Goal: Complete application form

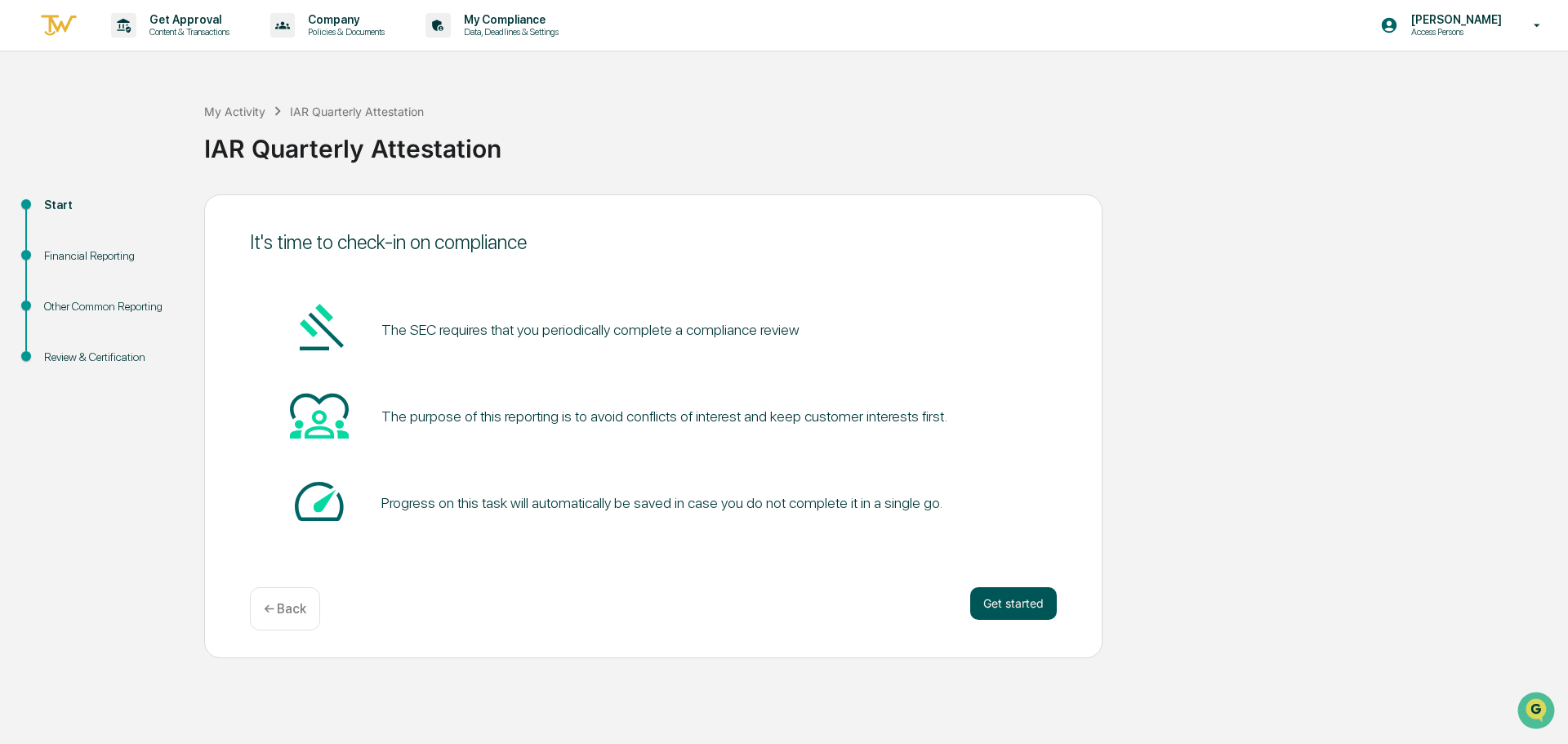
click at [1008, 609] on button "Get started" at bounding box center [1014, 604] width 87 height 33
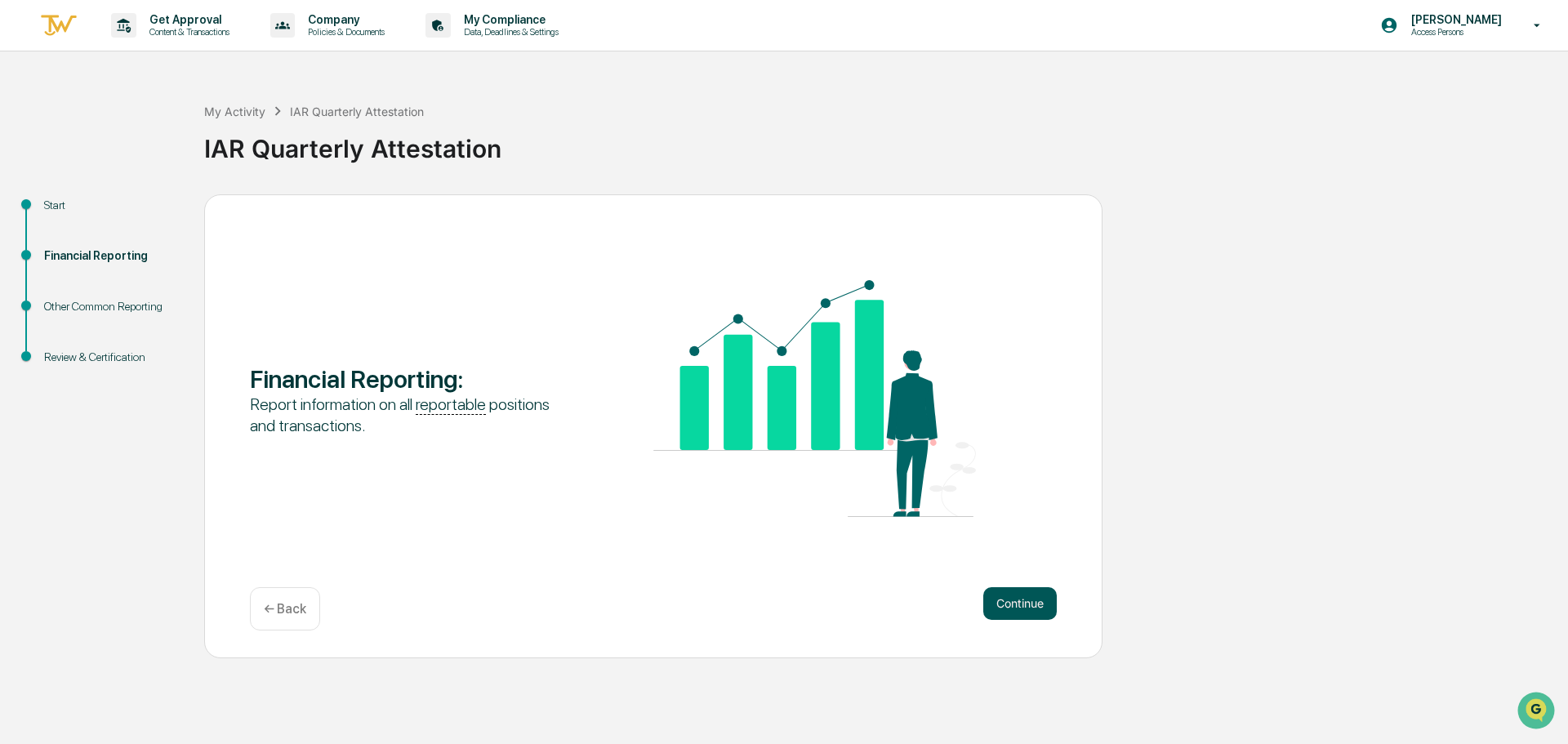
click at [1008, 603] on button "Continue" at bounding box center [1020, 604] width 74 height 33
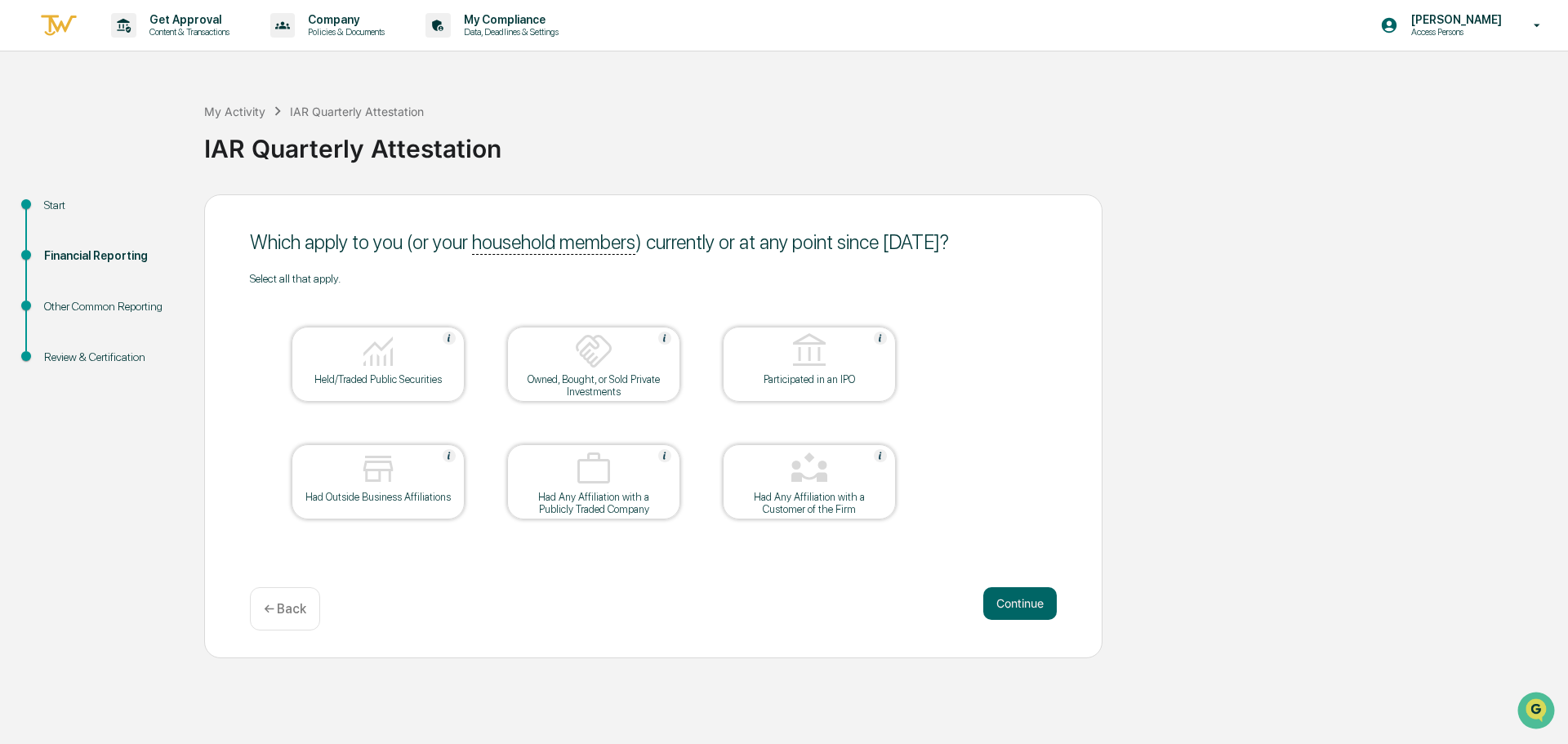
click at [412, 510] on div "Had Outside Business Affiliations" at bounding box center [377, 482] width 173 height 76
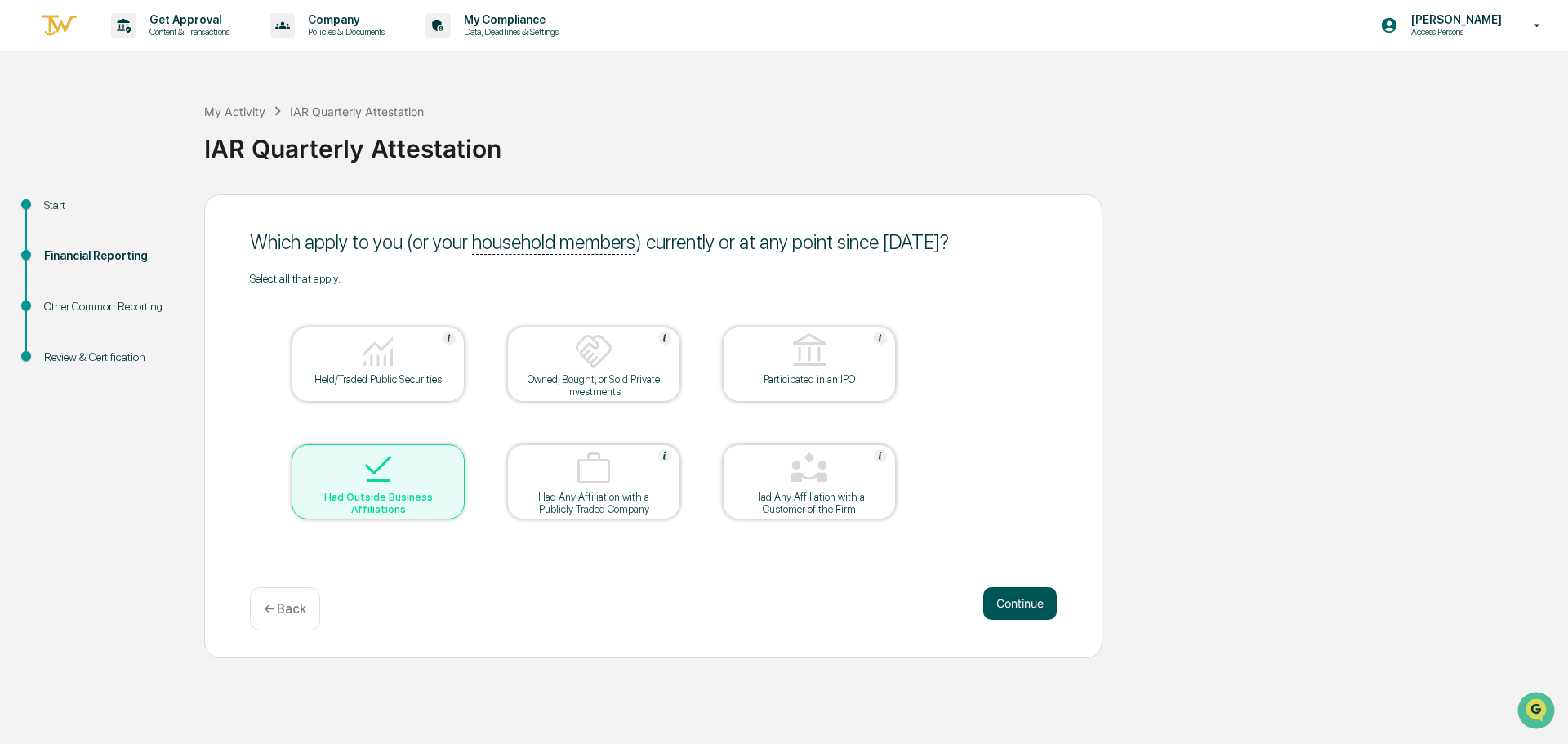
click at [1009, 598] on button "Continue" at bounding box center [1020, 604] width 74 height 33
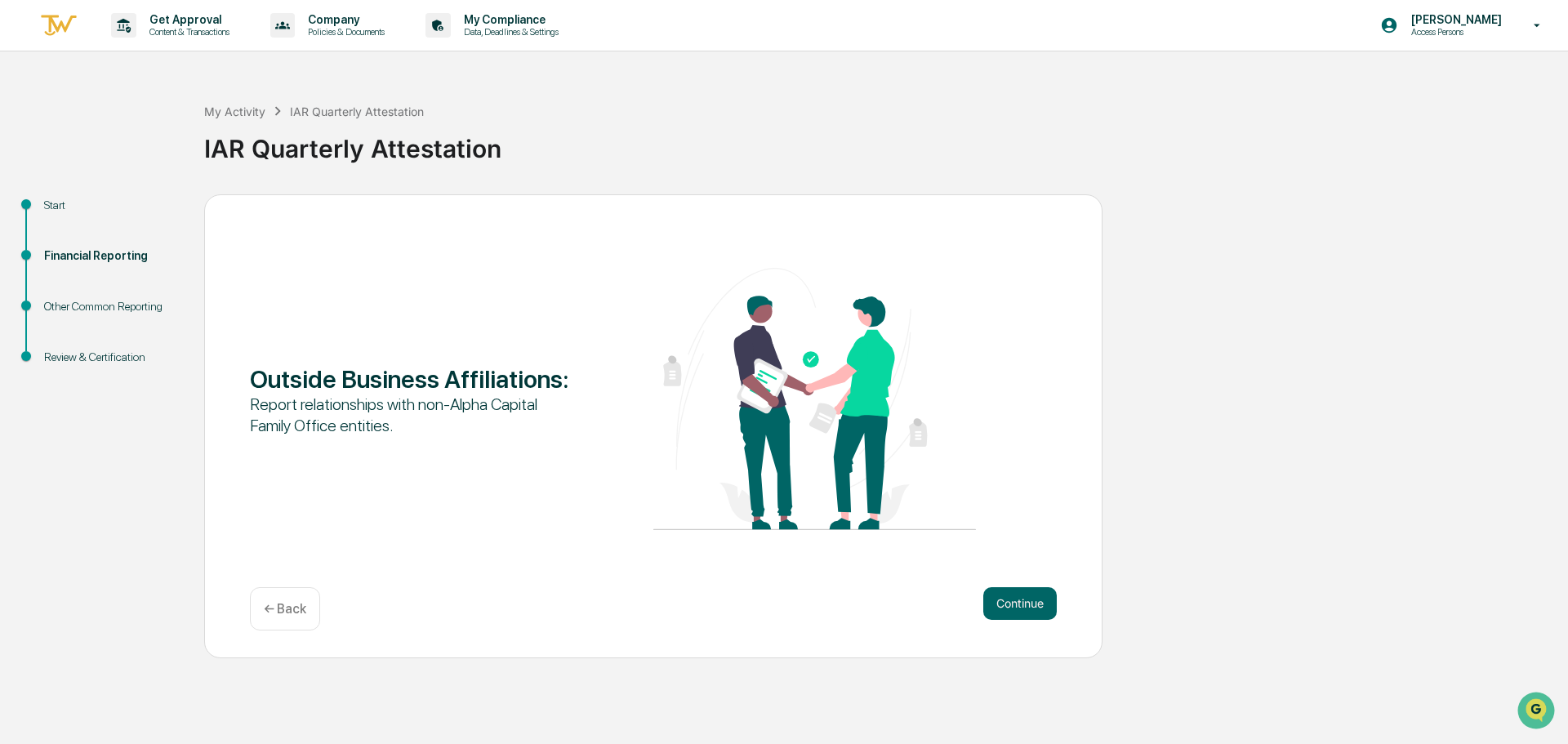
click at [1009, 598] on button "Continue" at bounding box center [1020, 604] width 74 height 33
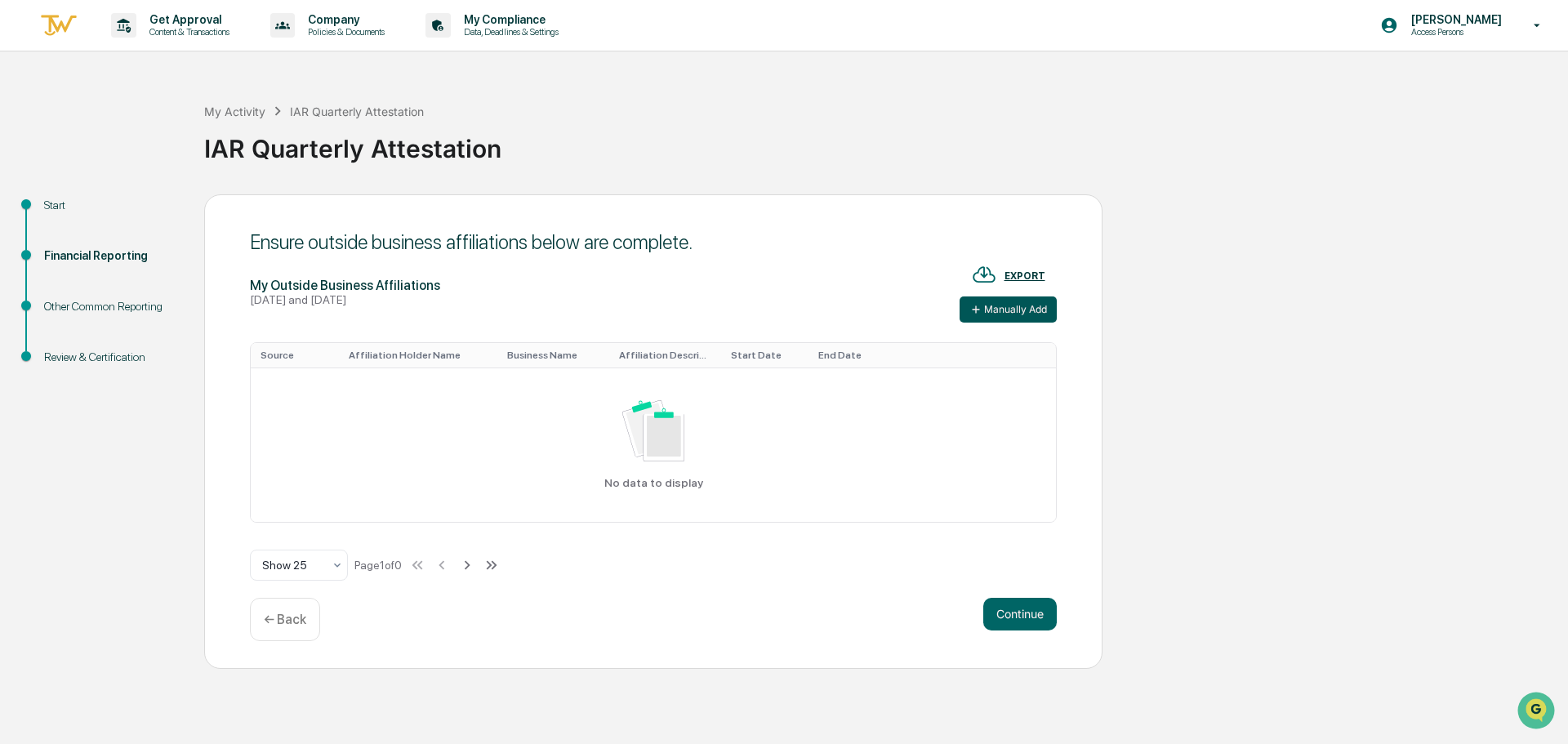
click at [1016, 318] on button "Manually Add" at bounding box center [1008, 310] width 97 height 26
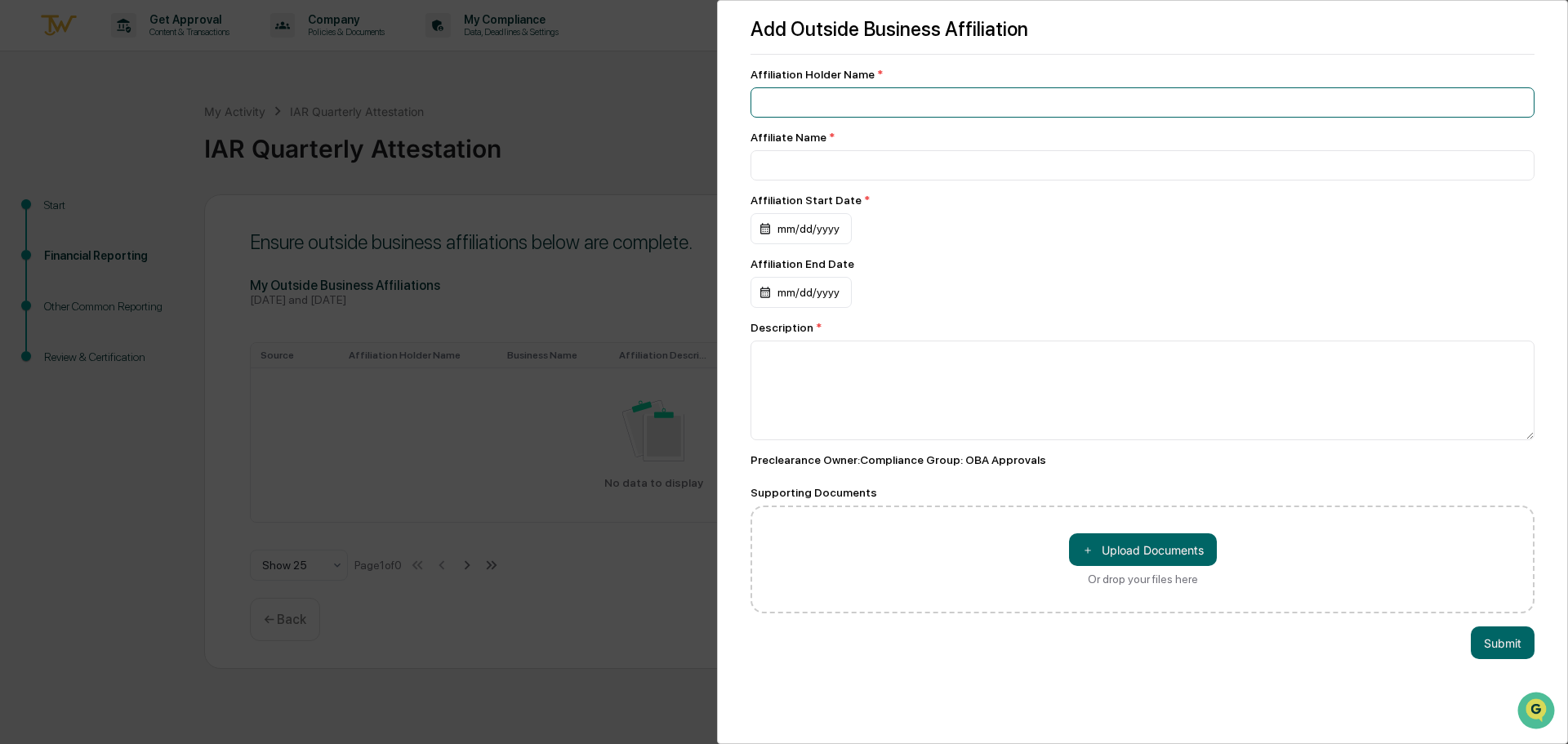
click at [795, 106] on input at bounding box center [1142, 102] width 784 height 30
click at [827, 109] on input at bounding box center [1142, 102] width 784 height 30
type input "**********"
click at [836, 165] on input at bounding box center [1142, 165] width 784 height 30
drag, startPoint x: 857, startPoint y: 109, endPoint x: 666, endPoint y: 120, distance: 191.3
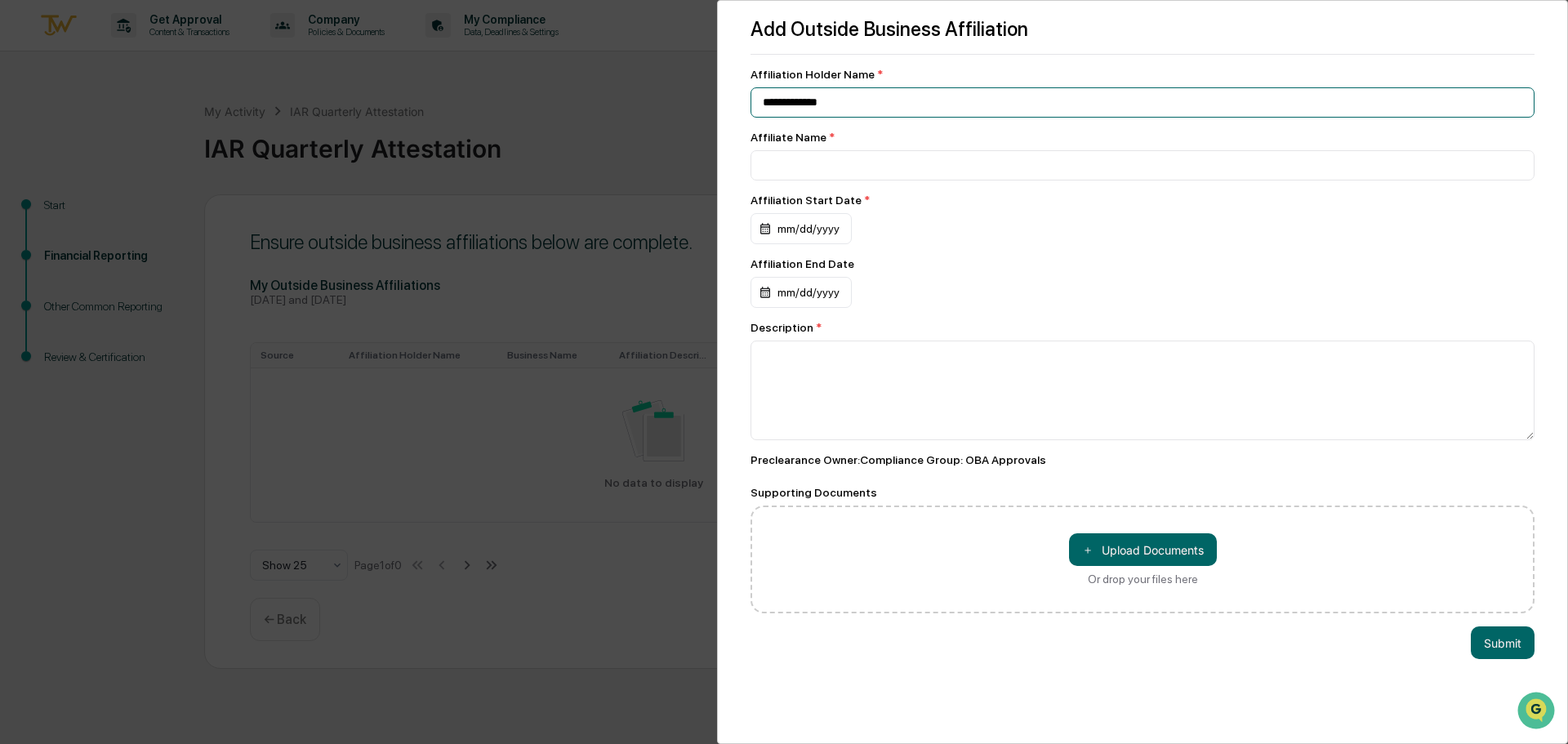
click at [666, 120] on div "**********" at bounding box center [784, 372] width 1568 height 744
click at [830, 144] on div "Affiliate Name *" at bounding box center [1142, 137] width 784 height 13
click at [823, 167] on input at bounding box center [1142, 165] width 784 height 30
paste input "**********"
type input "**********"
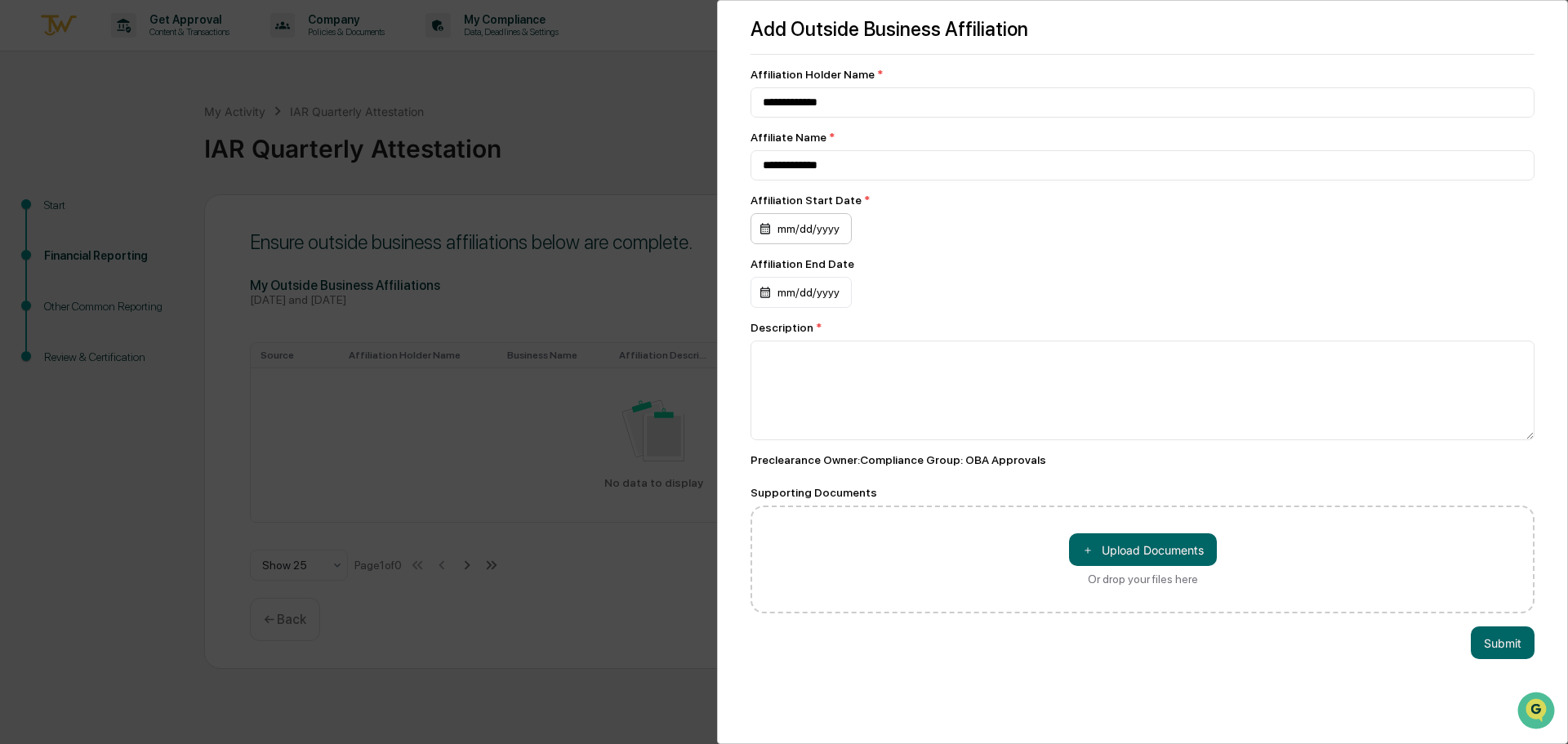
click at [823, 227] on div "mm/dd/yyyy" at bounding box center [801, 229] width 102 height 31
drag, startPoint x: 949, startPoint y: 272, endPoint x: 921, endPoint y: 280, distance: 29.1
click at [949, 272] on icon "Previous month" at bounding box center [955, 271] width 18 height 18
click at [906, 339] on button "4" at bounding box center [914, 339] width 30 height 30
click at [777, 367] on textarea at bounding box center [1142, 390] width 784 height 100
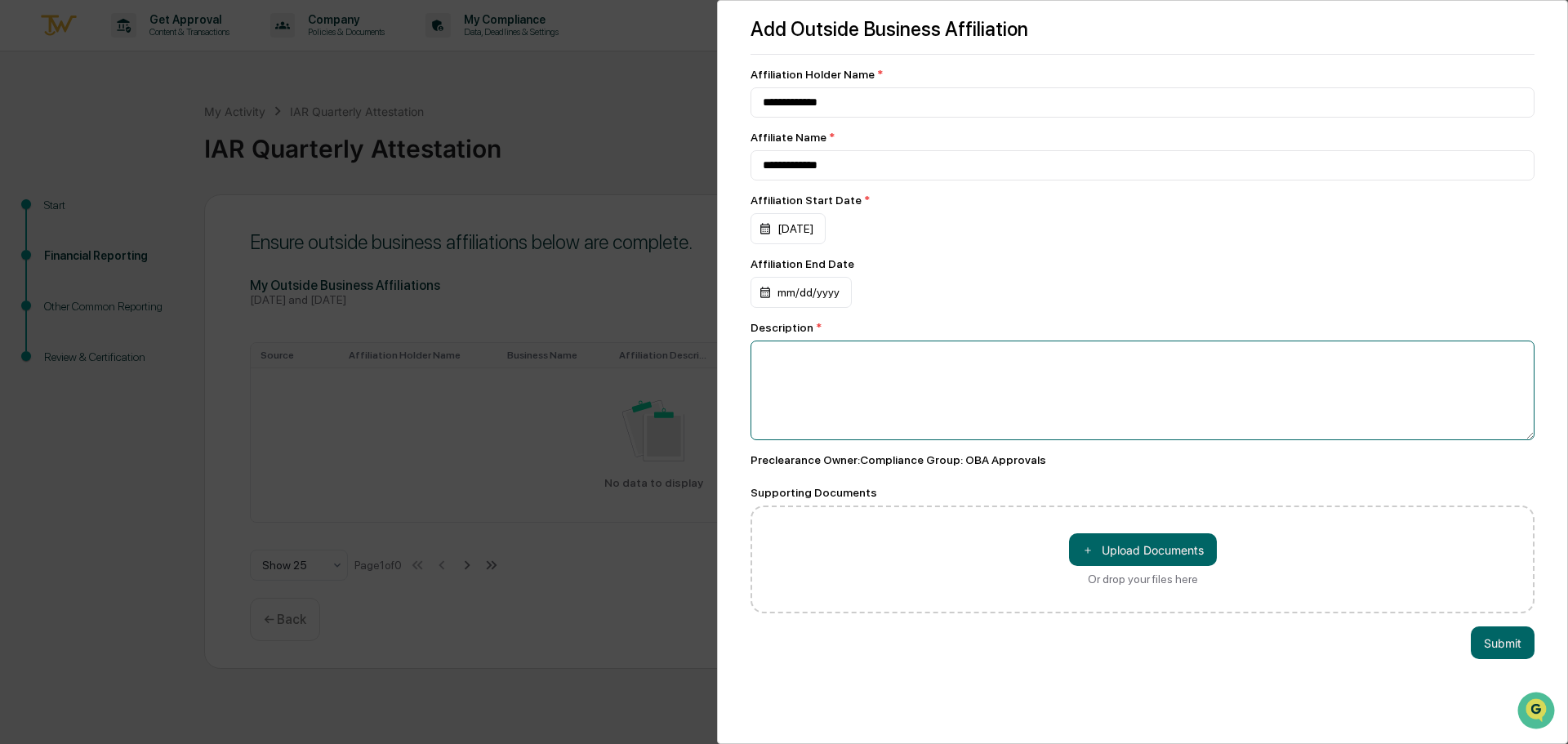
click at [763, 357] on textarea at bounding box center [1142, 390] width 784 height 100
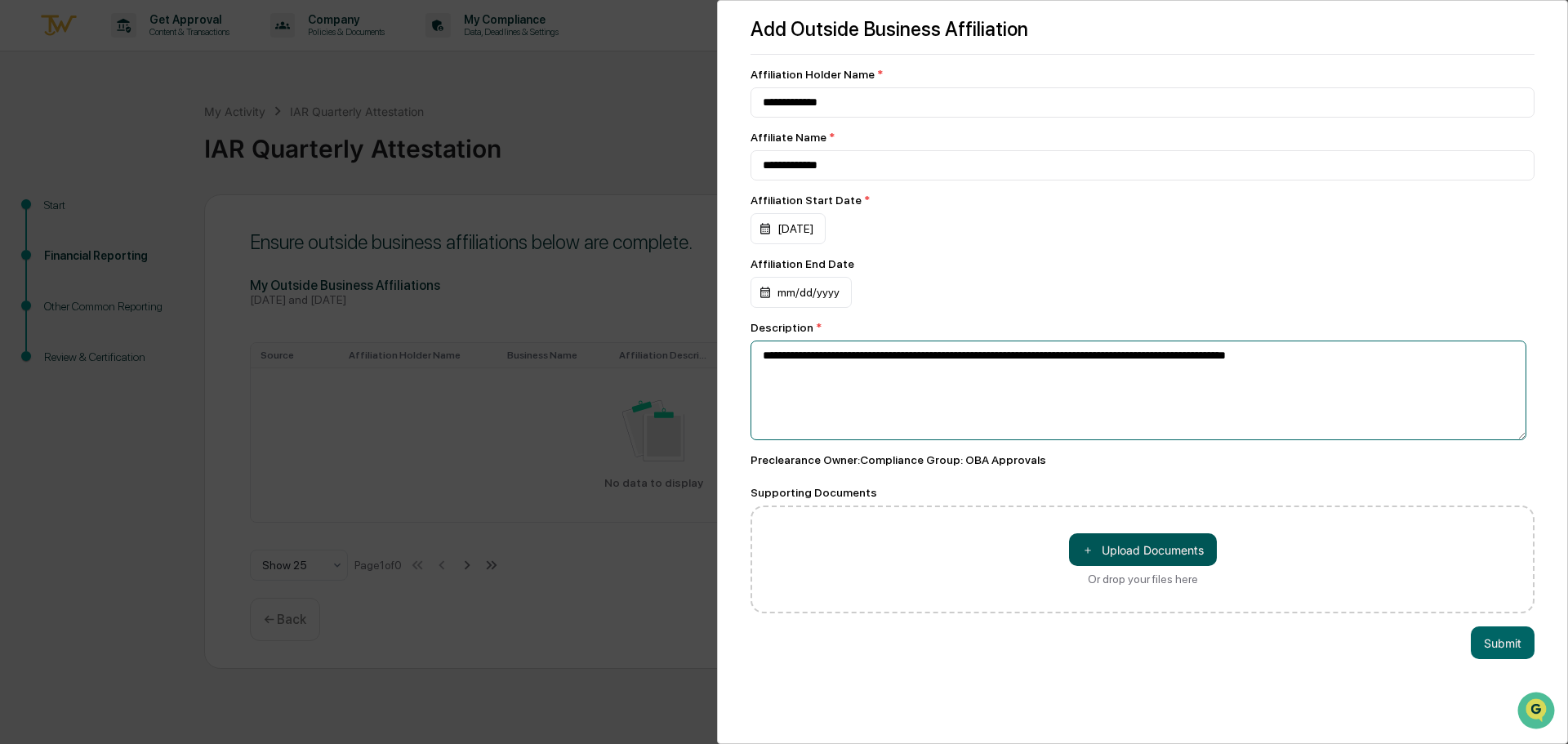
type textarea "**********"
click at [1127, 555] on button "＋ Upload Documents" at bounding box center [1143, 550] width 148 height 33
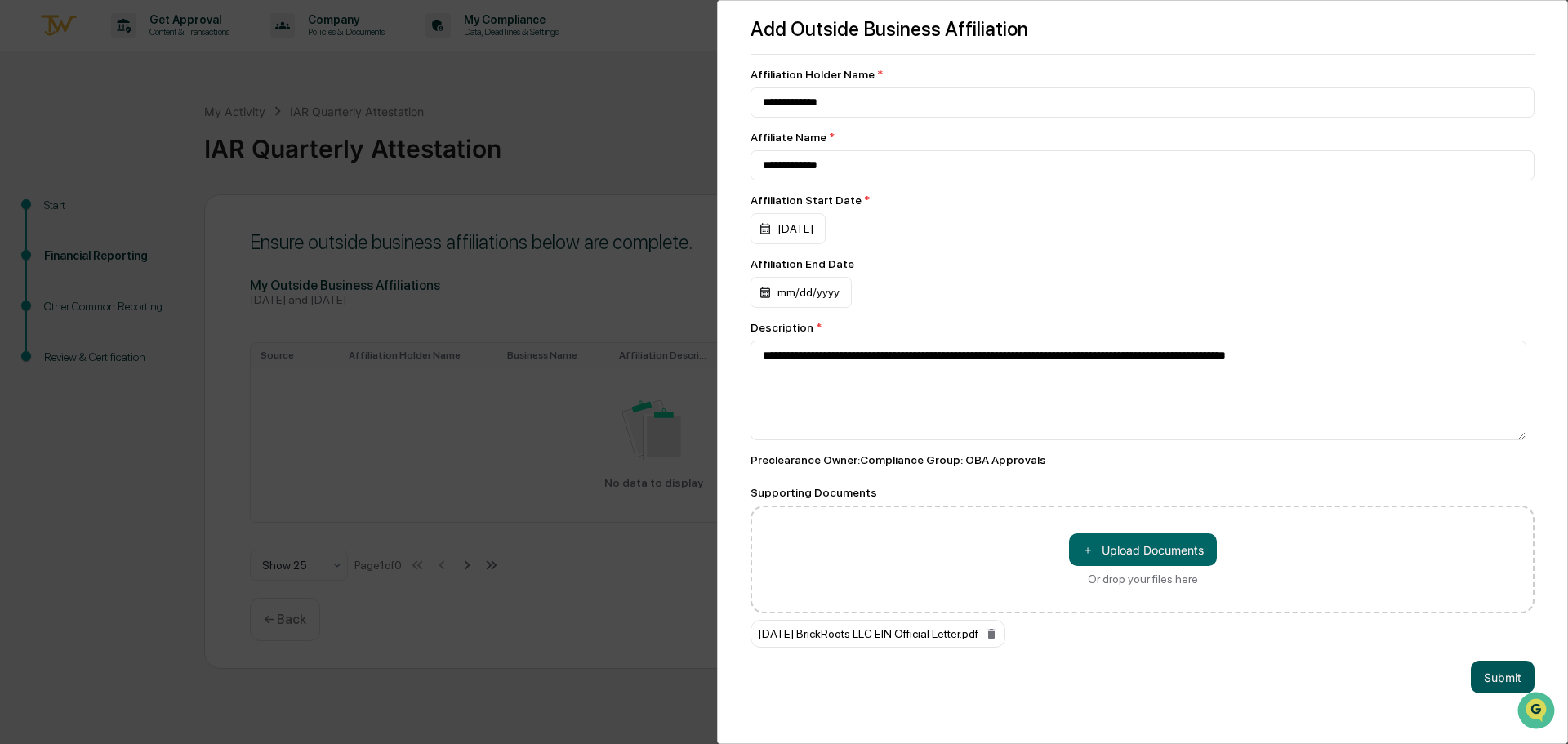
click at [1510, 677] on button "Submit" at bounding box center [1502, 677] width 63 height 33
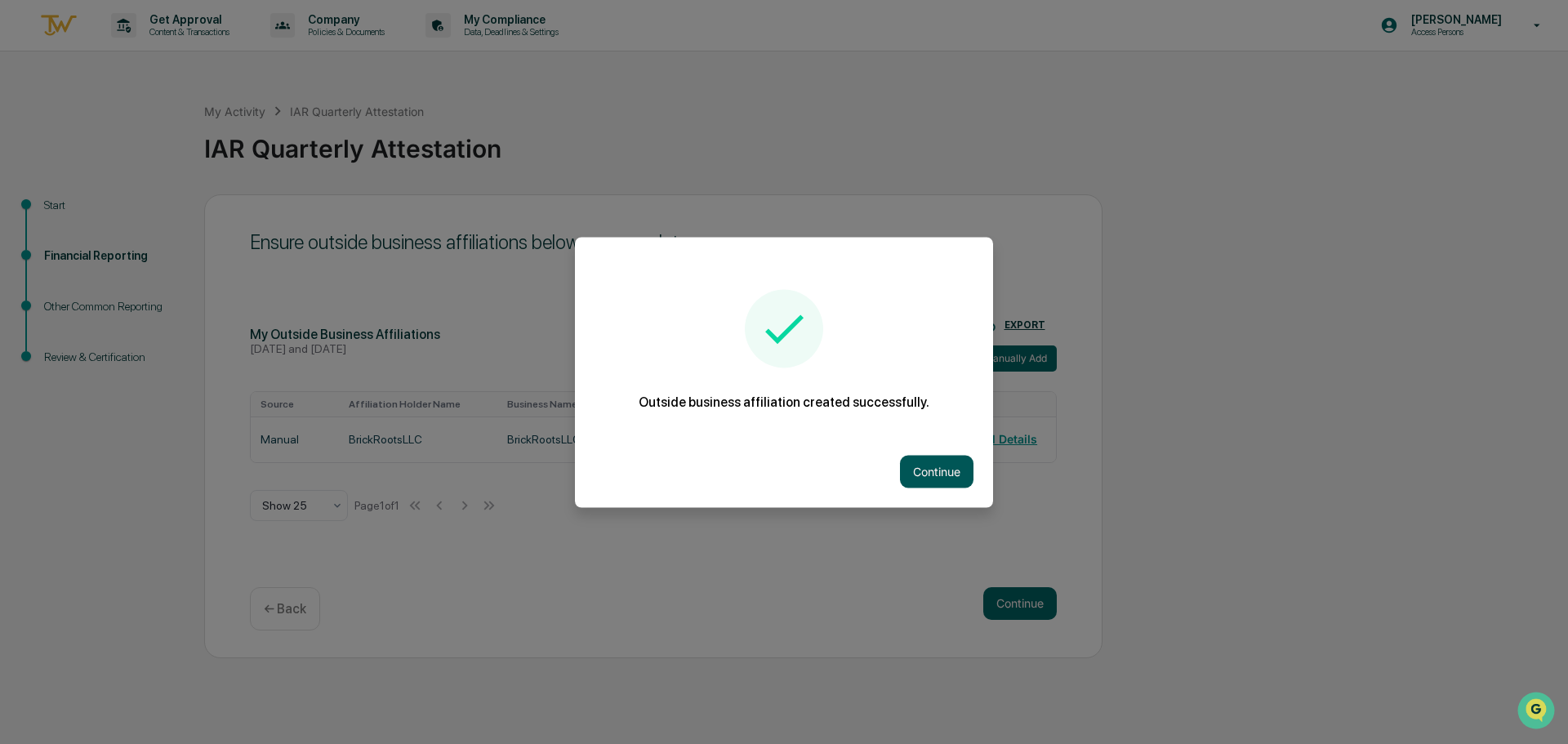
click at [943, 473] on button "Continue" at bounding box center [936, 471] width 74 height 33
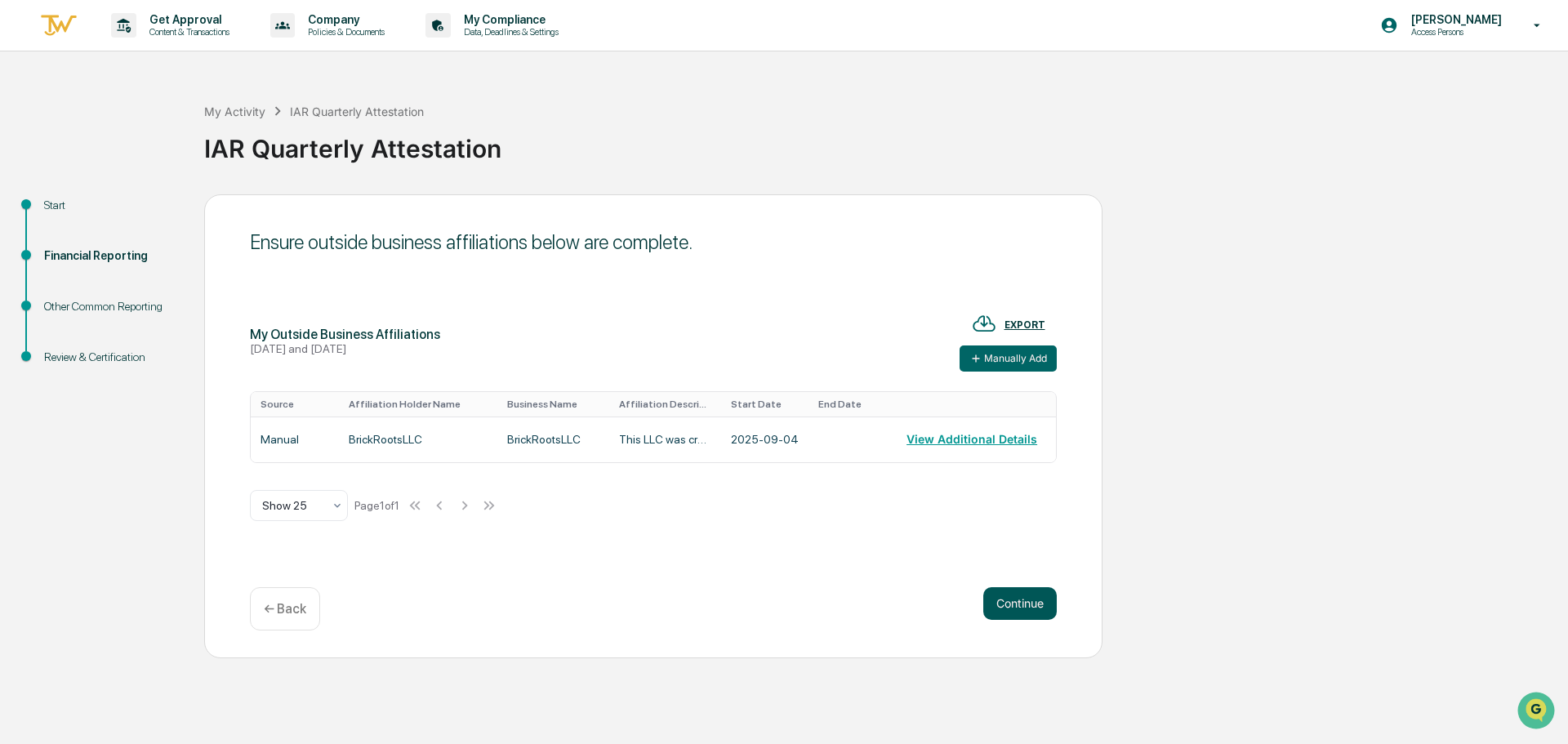
click at [1020, 597] on button "Continue" at bounding box center [1020, 604] width 74 height 33
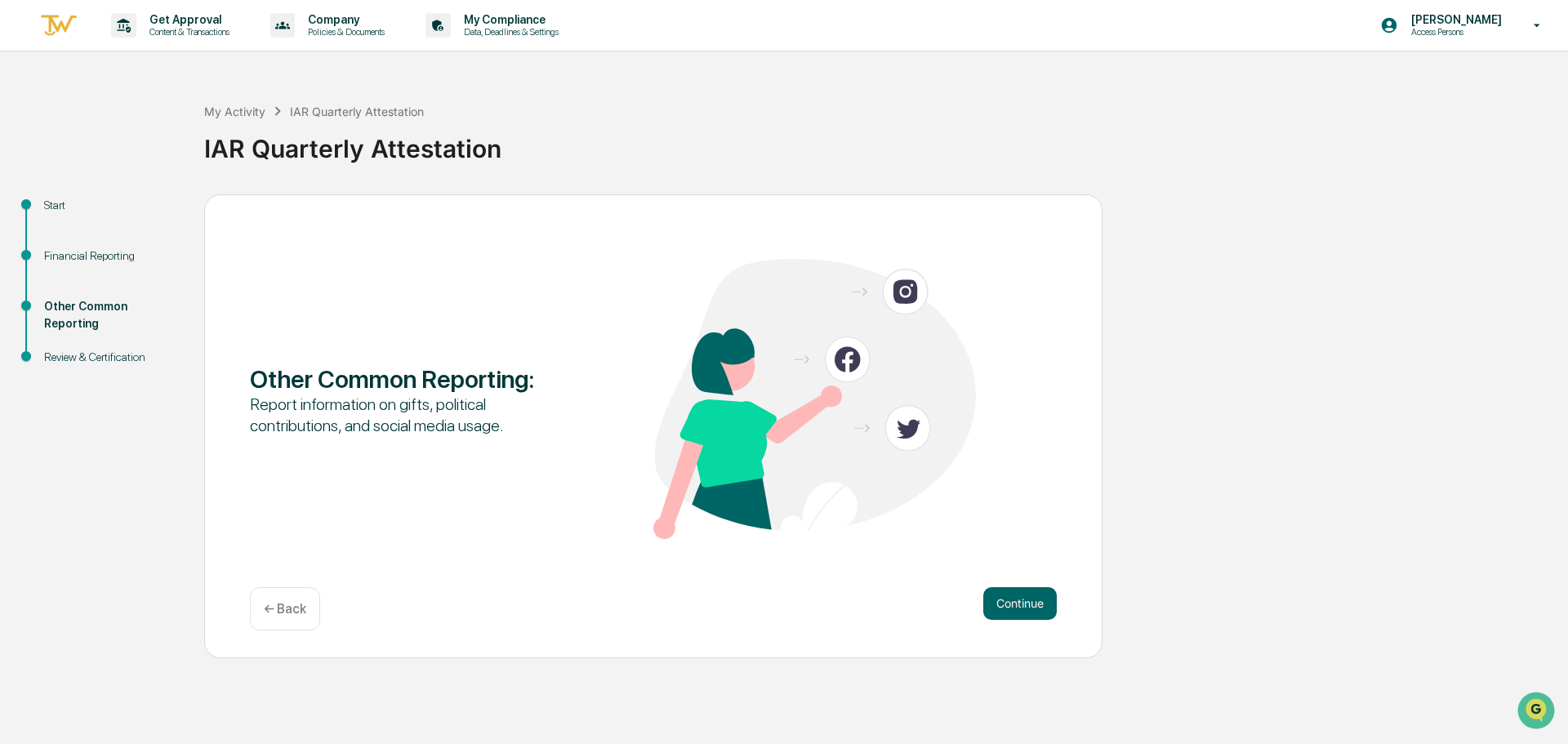
drag, startPoint x: 1020, startPoint y: 597, endPoint x: 947, endPoint y: 620, distance: 76.5
click at [947, 620] on div "Continue ← Back" at bounding box center [653, 609] width 807 height 43
click at [1014, 607] on button "Continue" at bounding box center [1020, 604] width 74 height 33
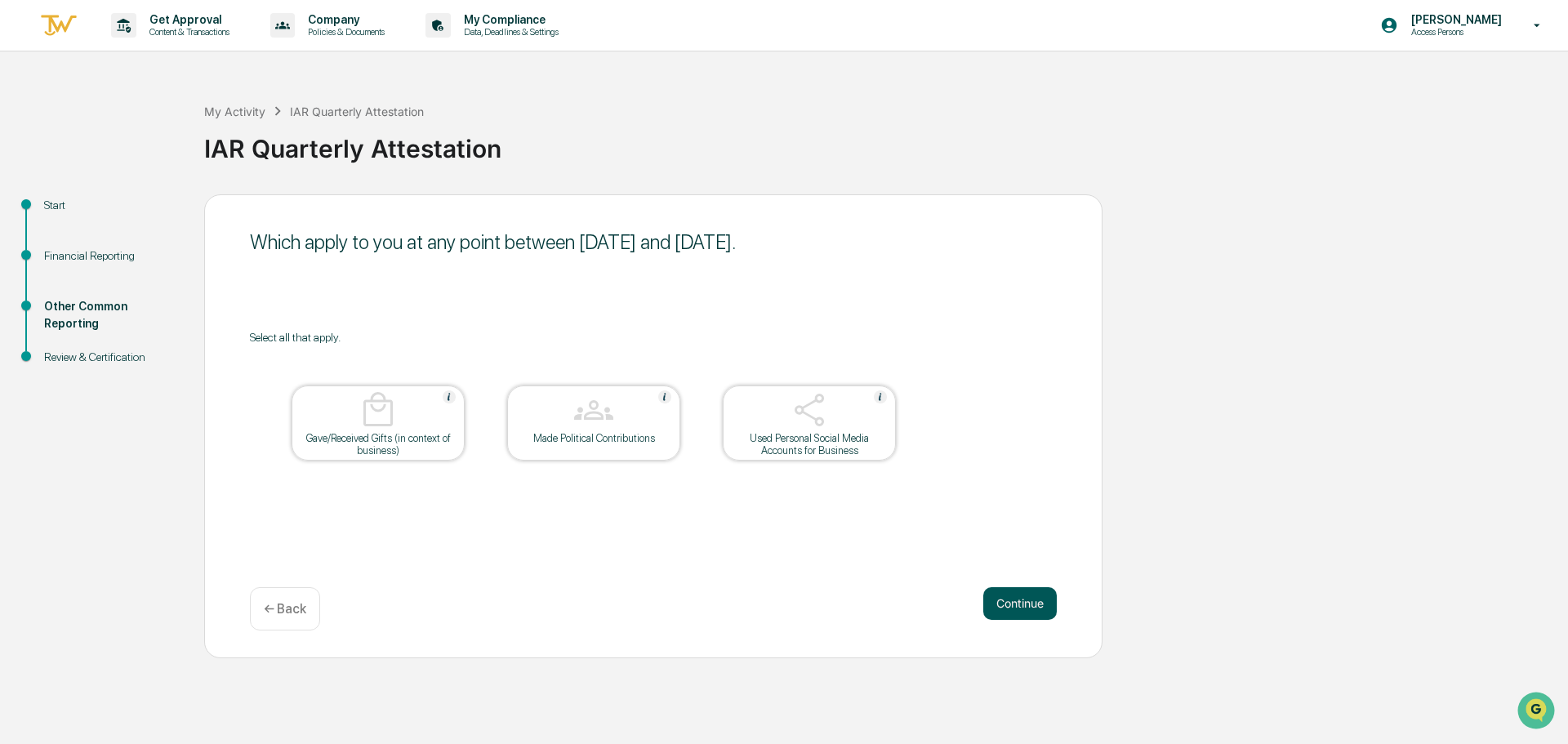
click at [1003, 607] on button "Continue" at bounding box center [1020, 604] width 74 height 33
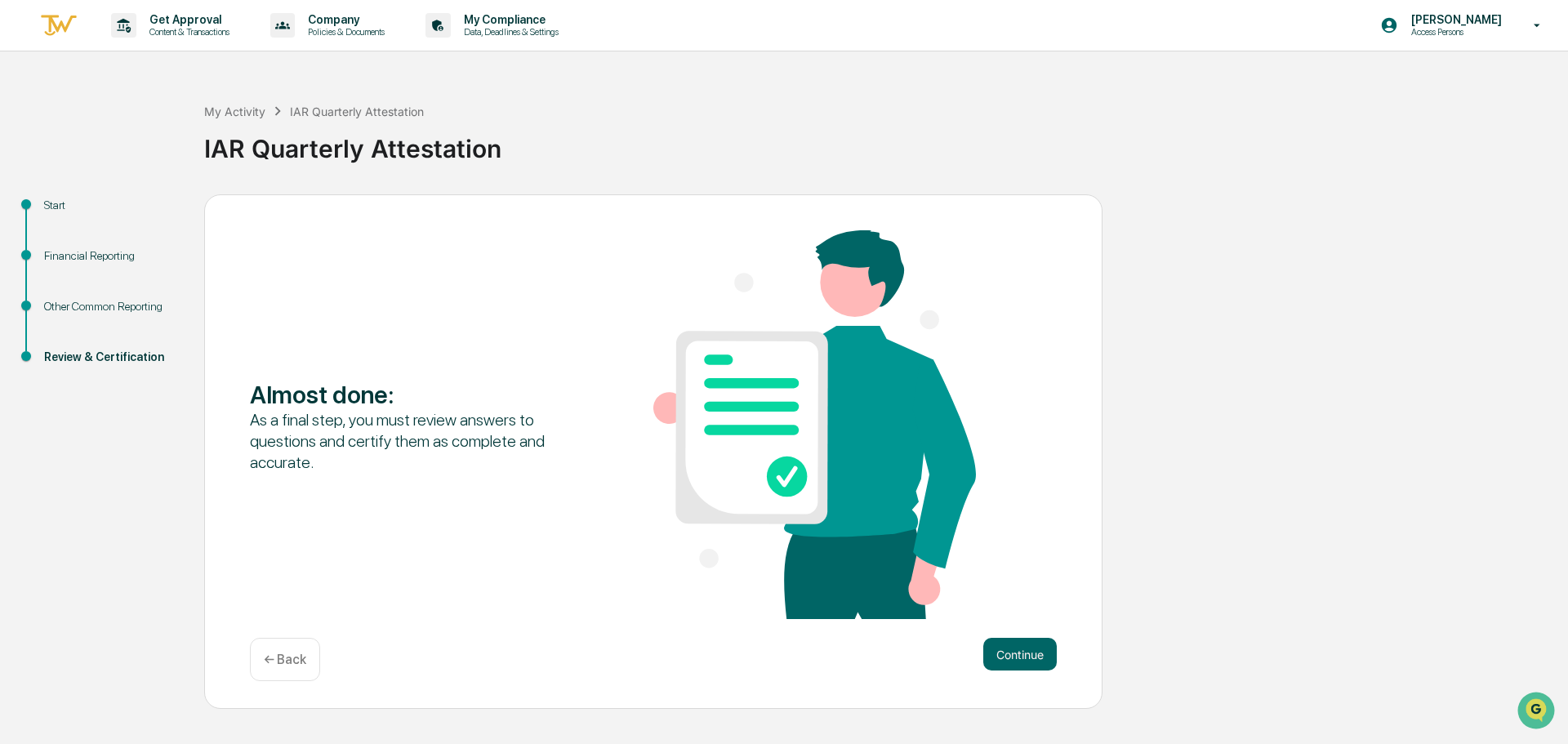
drag, startPoint x: 1003, startPoint y: 607, endPoint x: 1008, endPoint y: 629, distance: 22.6
click at [1004, 611] on div "Almost done : As a final step, you must review answers to questions and certify…" at bounding box center [653, 426] width 807 height 392
click at [1020, 653] on button "Continue" at bounding box center [1020, 655] width 74 height 33
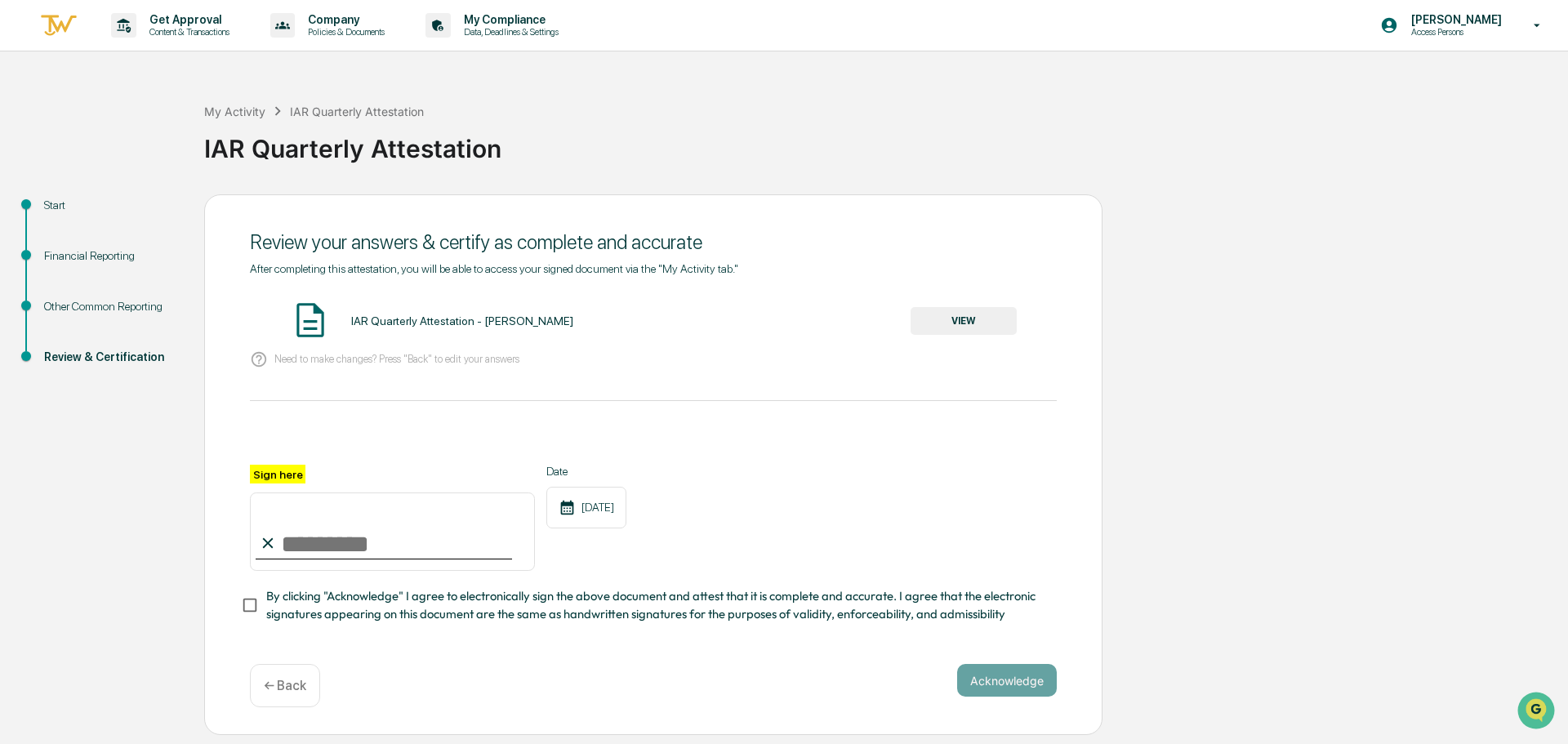
click at [421, 539] on input "Sign here" at bounding box center [392, 531] width 285 height 78
type input "**********"
click at [948, 316] on button "VIEW" at bounding box center [963, 321] width 106 height 28
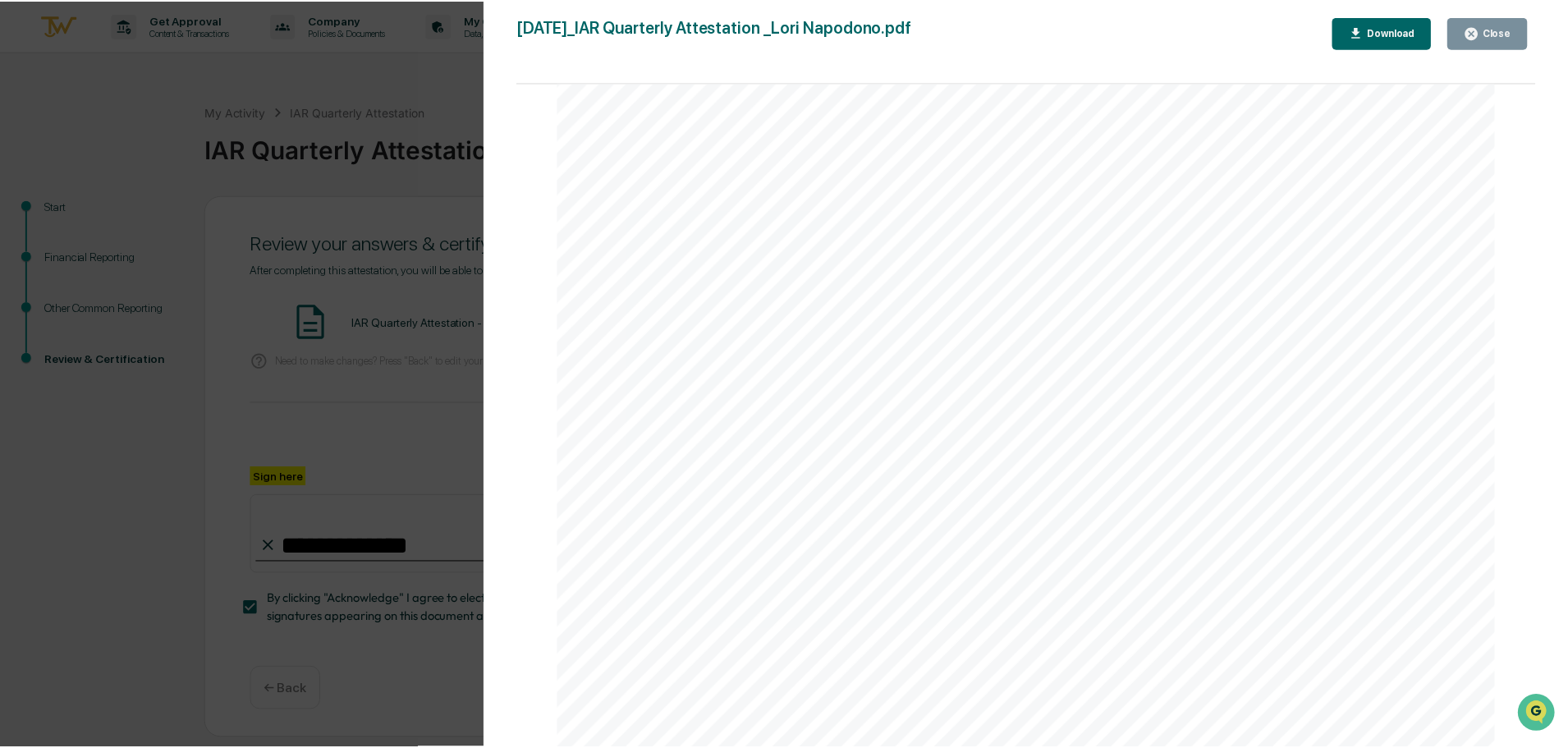
scroll to position [4867, 0]
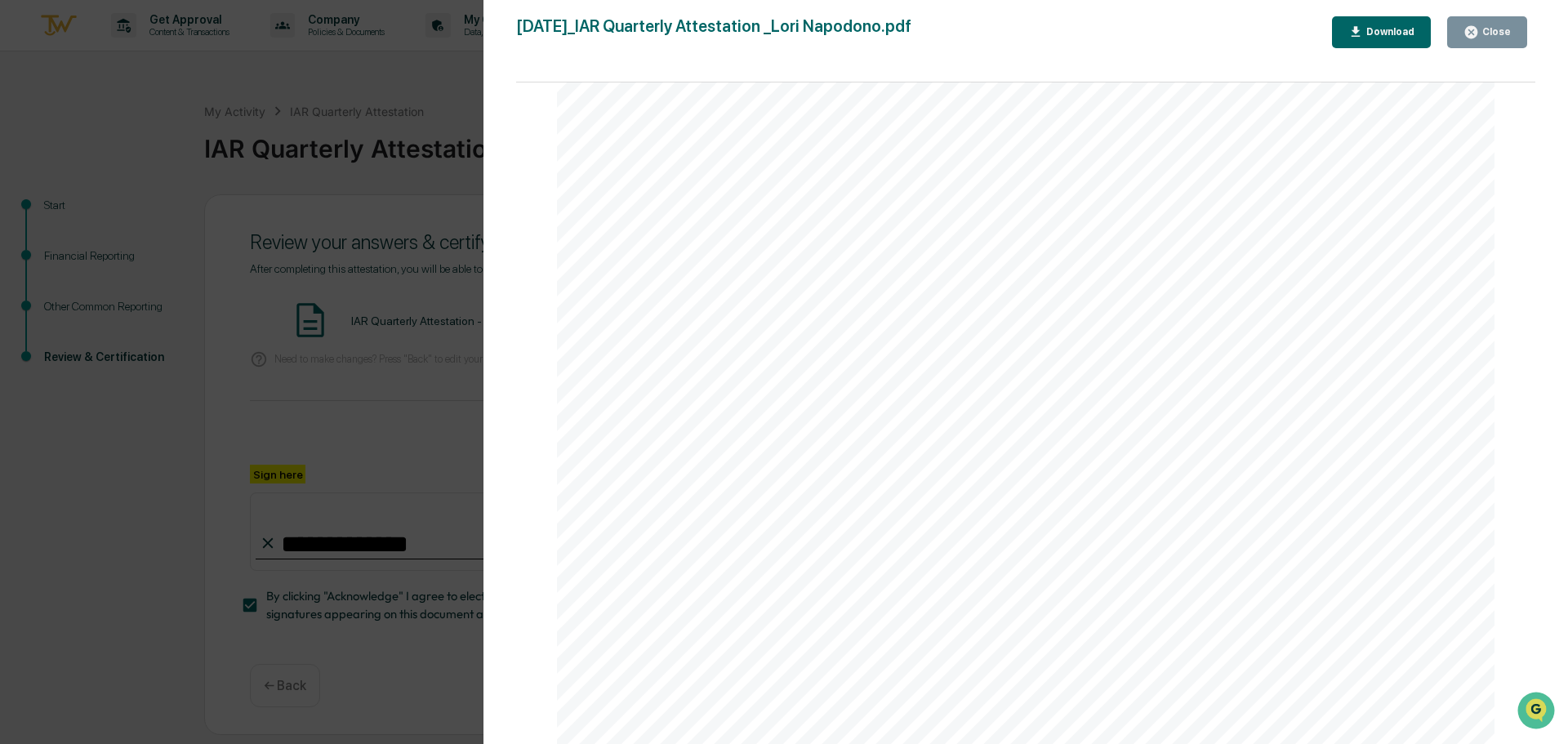
click at [1489, 35] on div "Close" at bounding box center [1494, 31] width 32 height 11
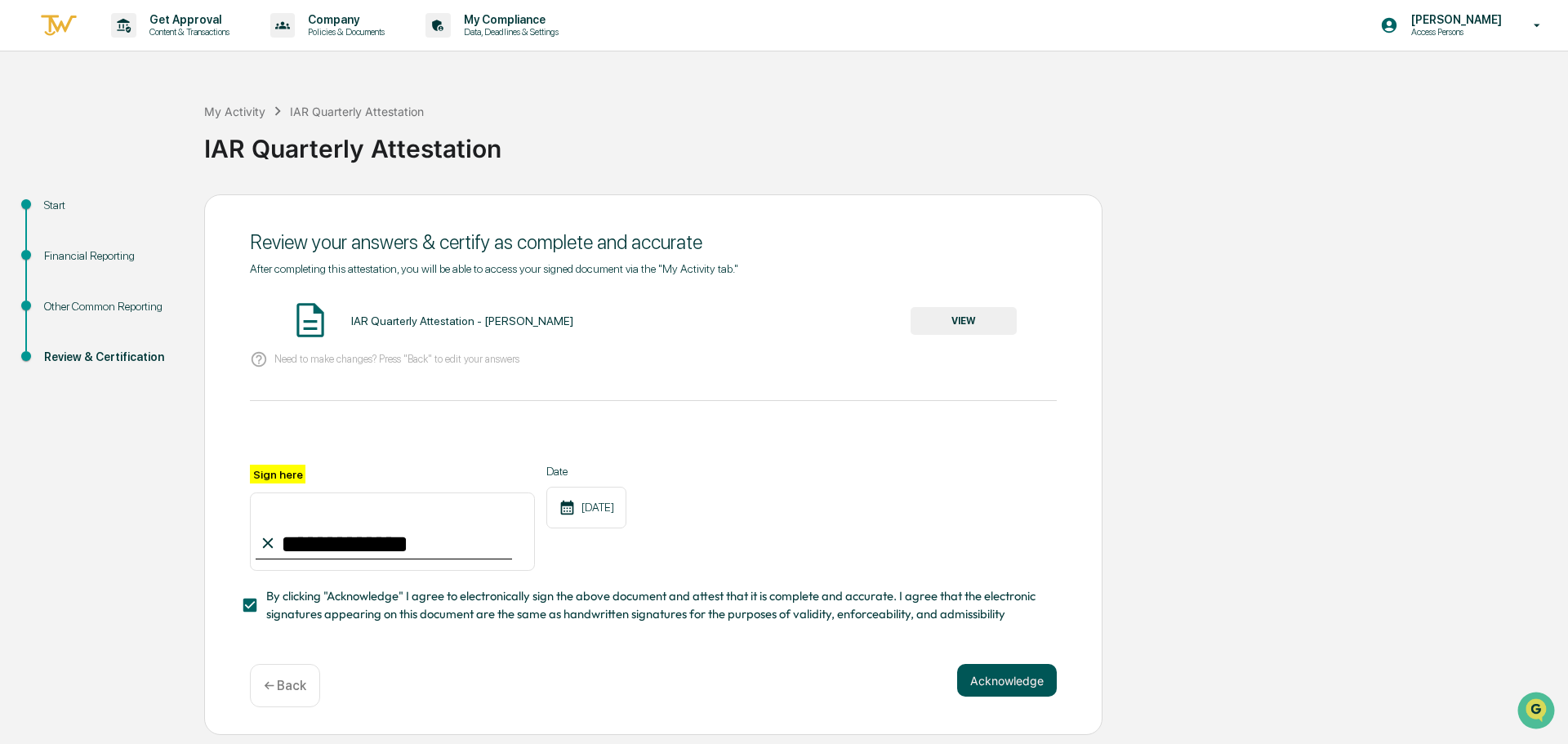
click at [990, 686] on button "Acknowledge" at bounding box center [1007, 681] width 100 height 33
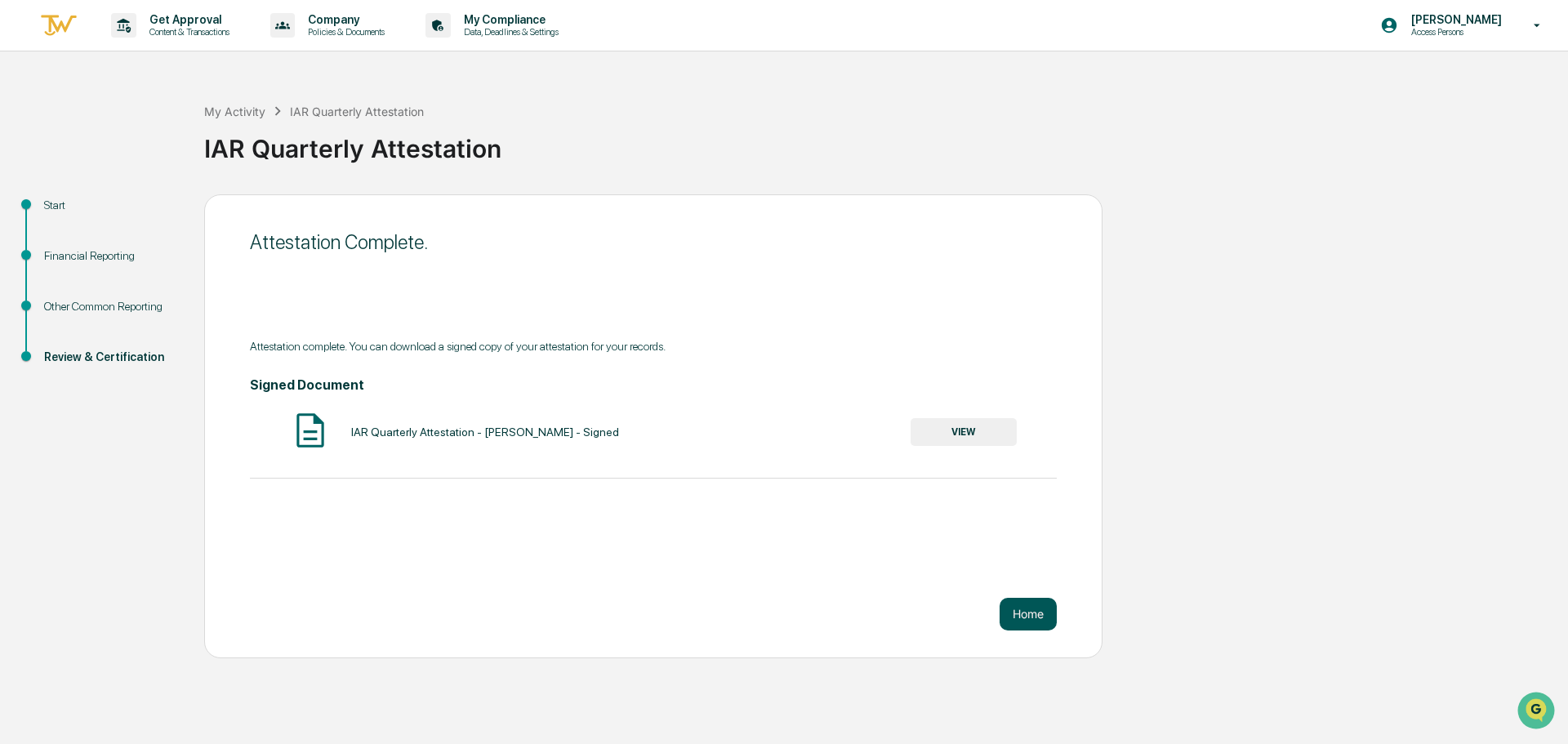
click at [1040, 606] on button "Home" at bounding box center [1028, 615] width 57 height 33
